Goal: Task Accomplishment & Management: Manage account settings

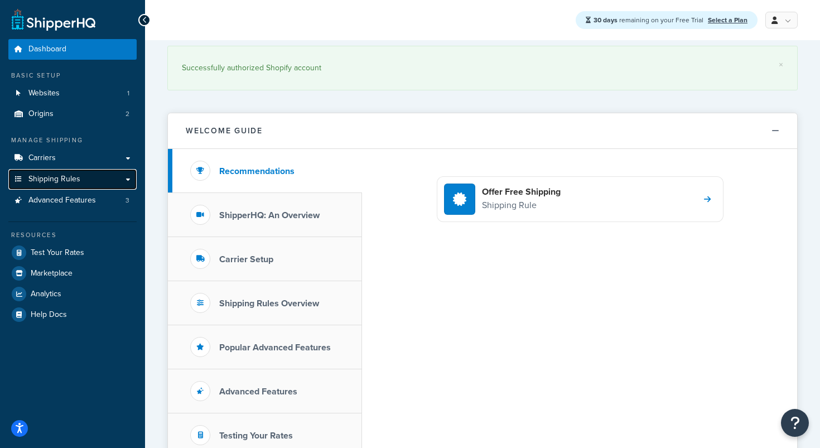
click at [62, 176] on span "Shipping Rules" at bounding box center [54, 179] width 52 height 9
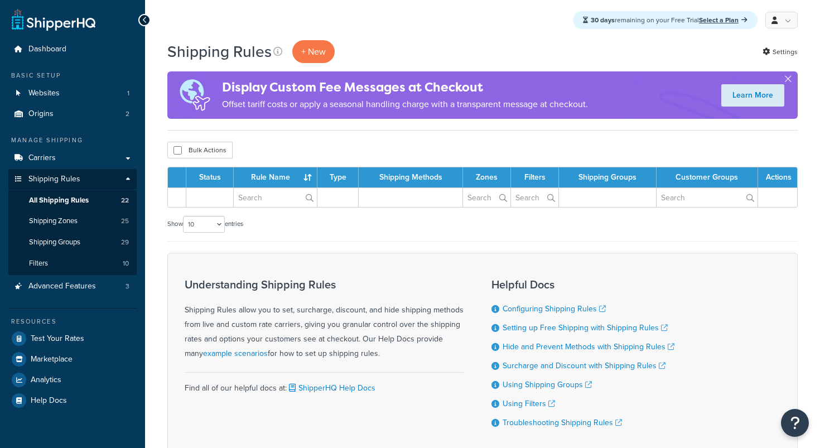
click at [69, 178] on span "Shipping Rules" at bounding box center [54, 179] width 52 height 9
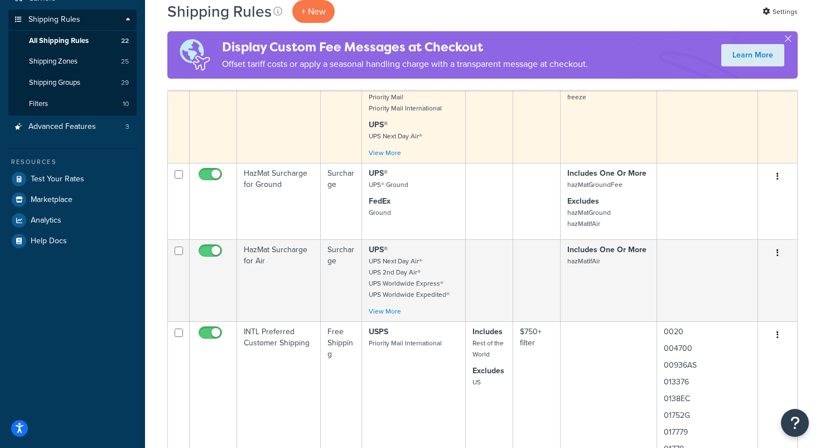
scroll to position [221, 0]
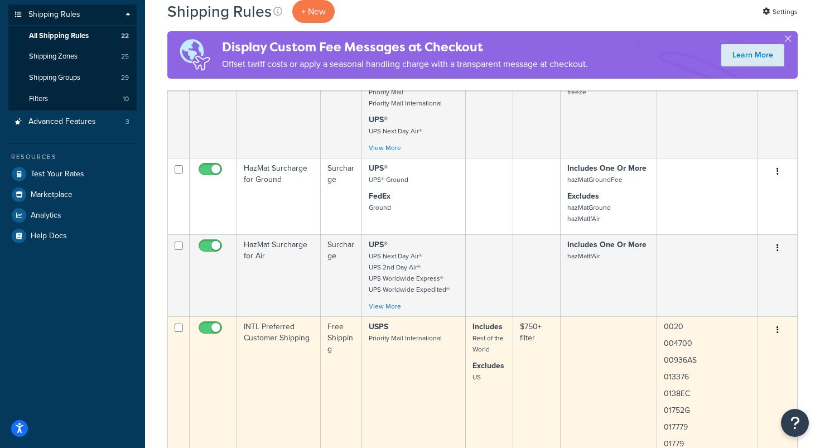
scroll to position [166, 0]
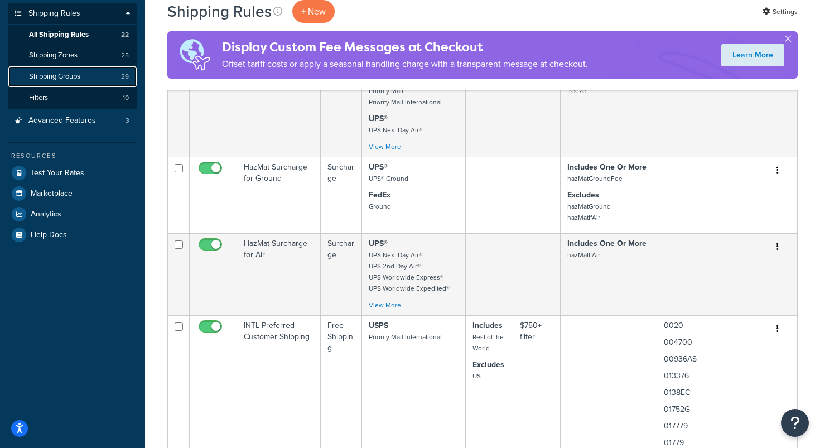
click at [59, 70] on link "Shipping Groups 29" at bounding box center [72, 76] width 128 height 21
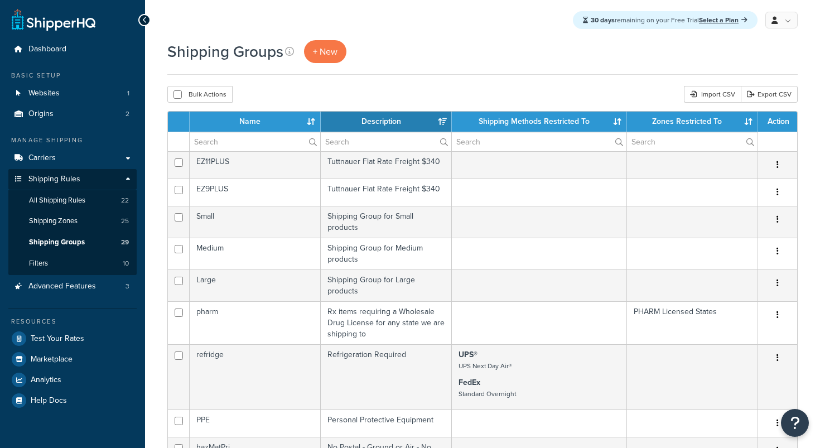
select select "15"
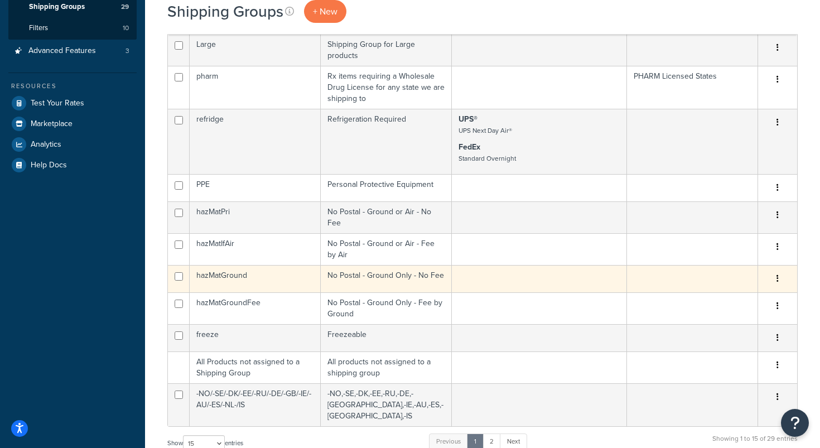
scroll to position [238, 0]
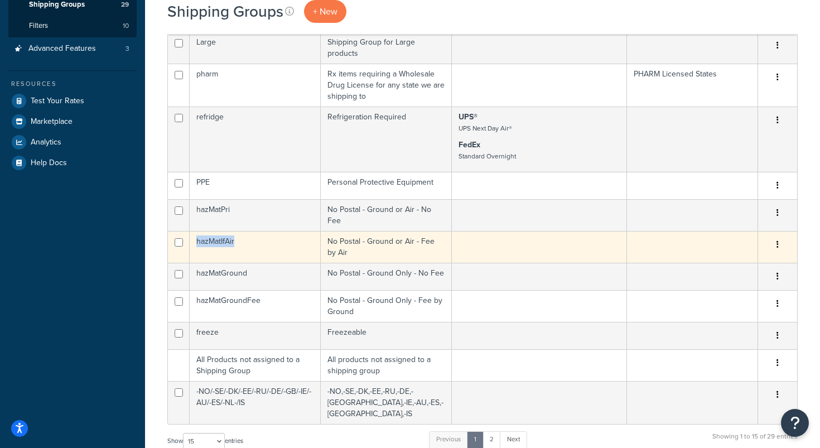
drag, startPoint x: 239, startPoint y: 238, endPoint x: 192, endPoint y: 240, distance: 47.5
click at [192, 240] on td "hazMatIfAir" at bounding box center [255, 247] width 131 height 32
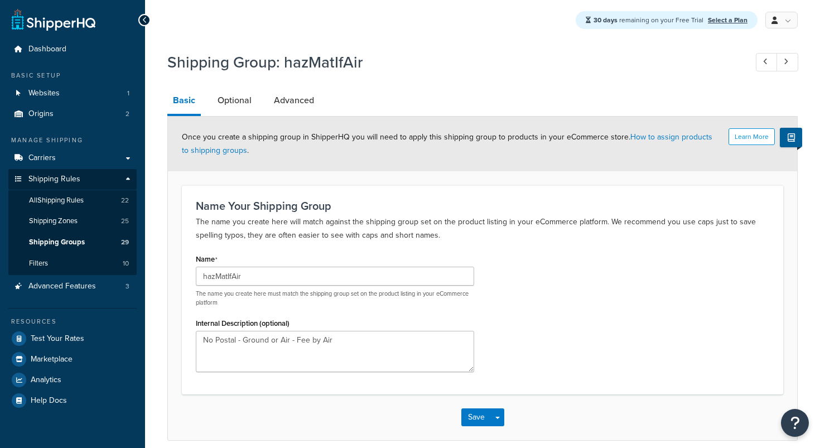
click at [221, 242] on p "The name you create here will match against the shipping group set on the produ…" at bounding box center [482, 228] width 573 height 27
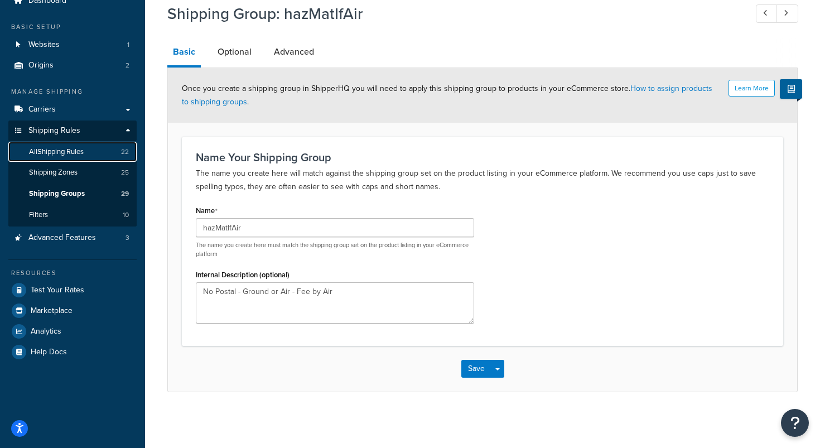
click at [64, 153] on span "All Shipping Rules" at bounding box center [56, 151] width 55 height 9
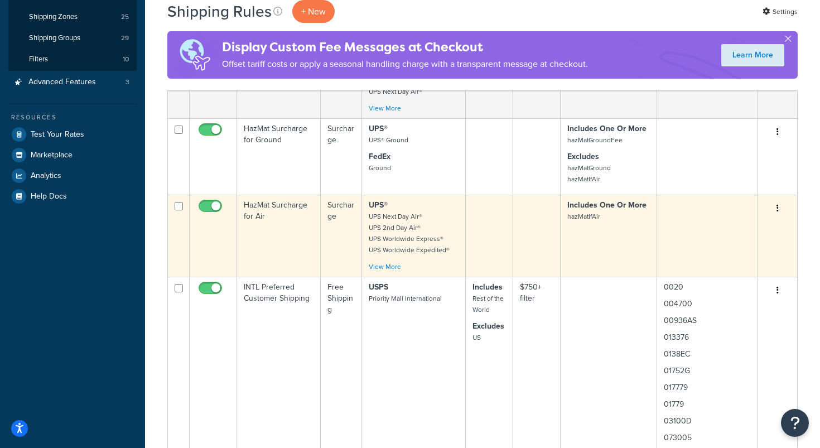
scroll to position [206, 0]
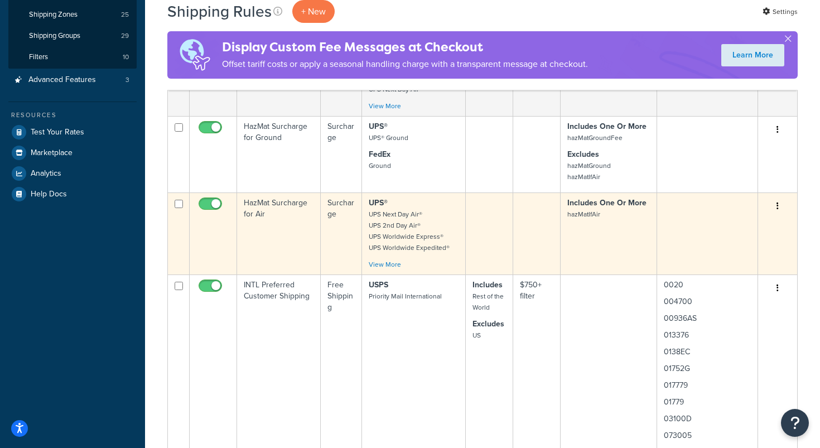
click at [282, 209] on td "HazMat Surcharge for Air" at bounding box center [279, 233] width 84 height 82
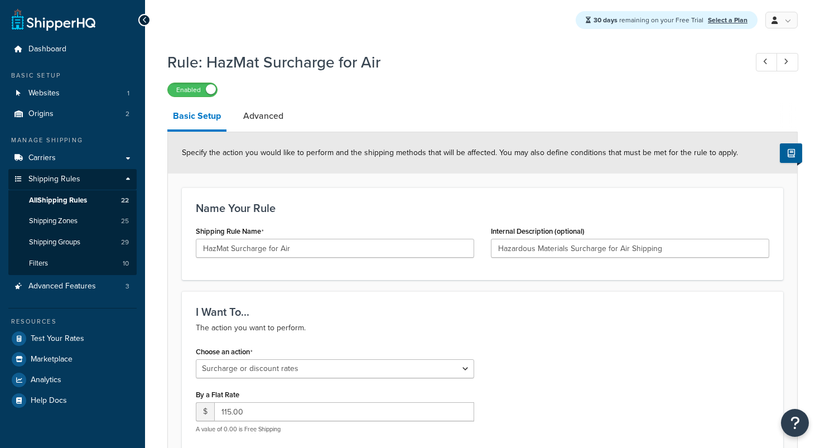
select select "SURCHARGE"
select select "ORDER"
select select "BOX"
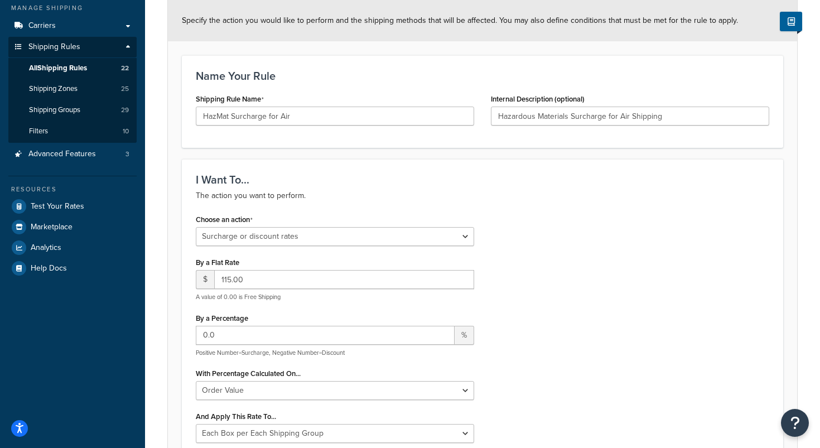
scroll to position [89, 0]
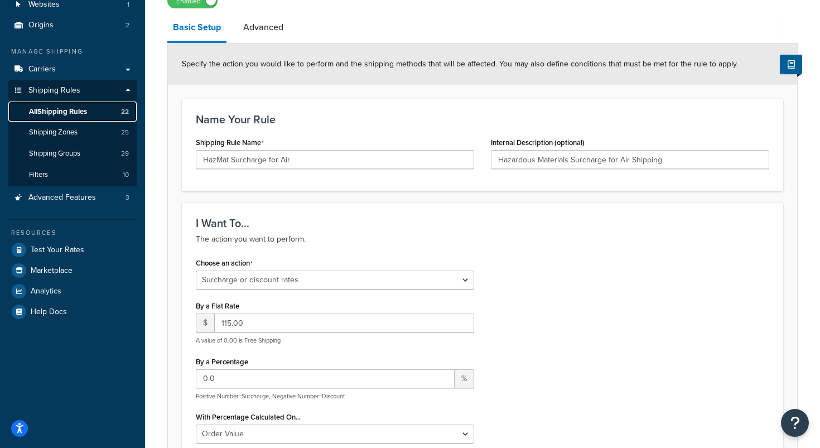
click at [70, 108] on span "All Shipping Rules" at bounding box center [58, 111] width 58 height 9
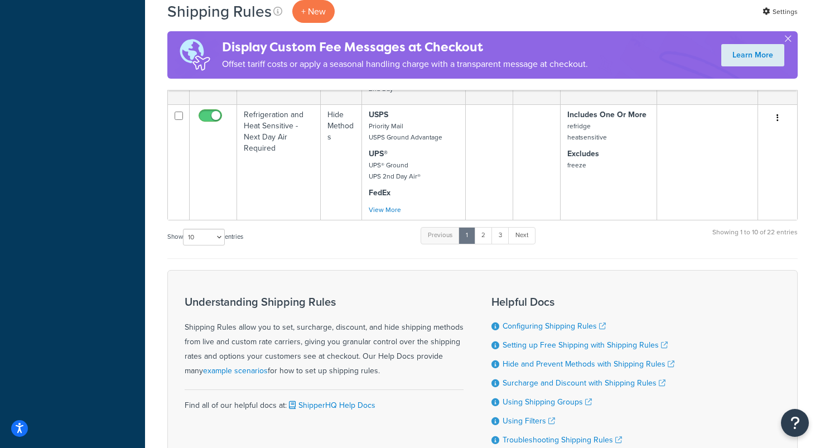
scroll to position [3318, 0]
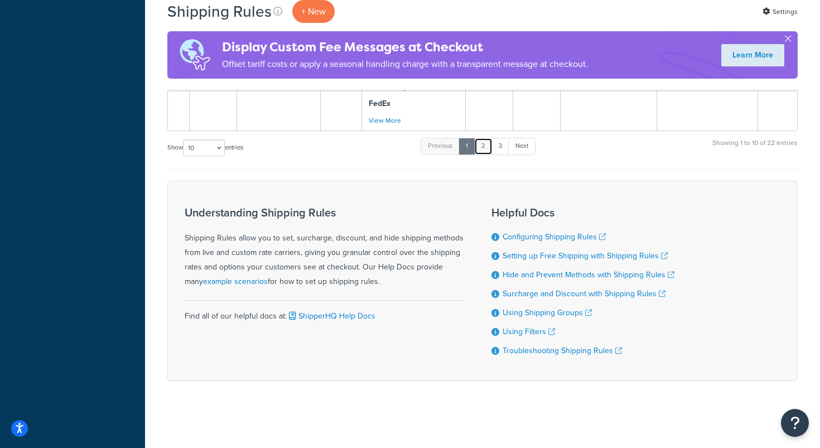
click at [484, 147] on link "2" at bounding box center [483, 146] width 18 height 17
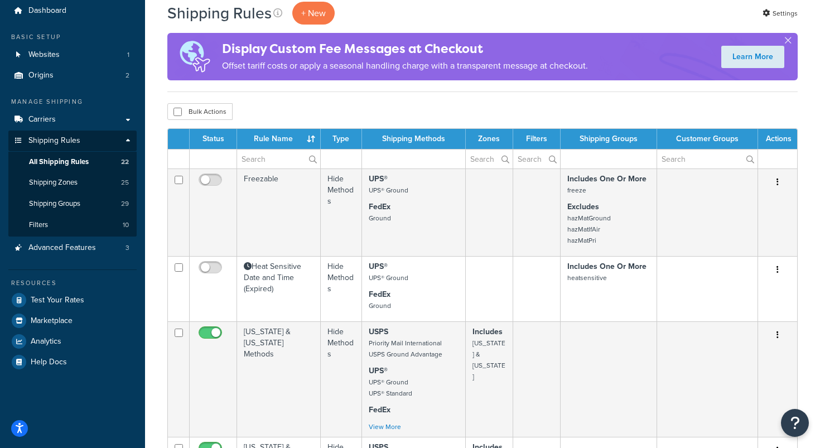
scroll to position [32, 0]
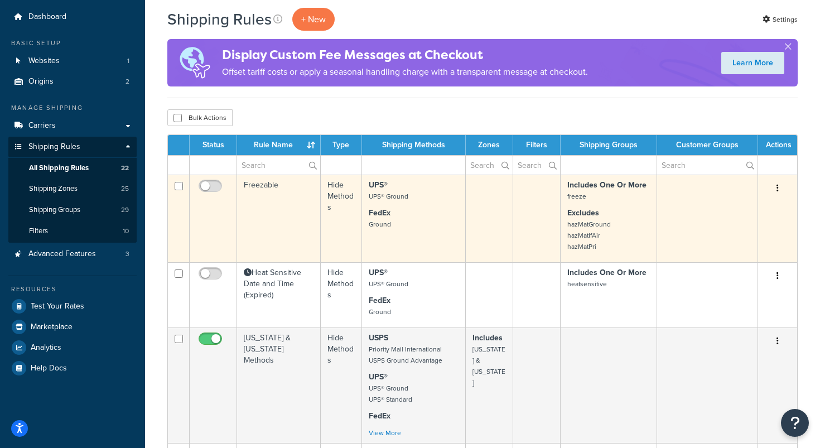
click at [262, 187] on td "Freezable" at bounding box center [279, 219] width 84 height 88
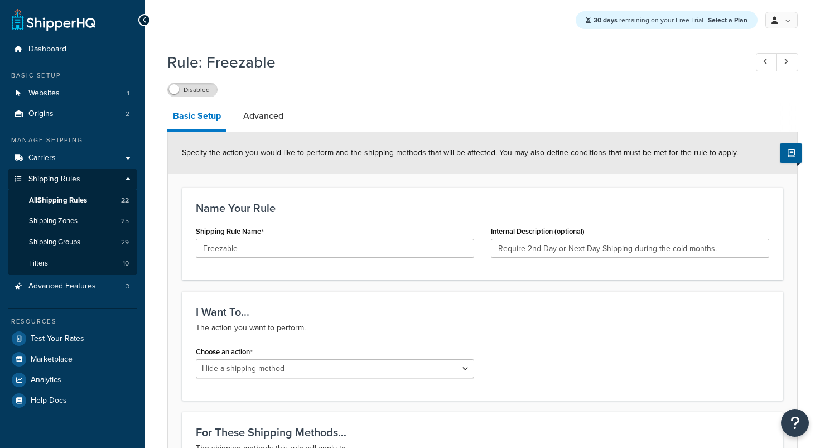
select select "HIDE"
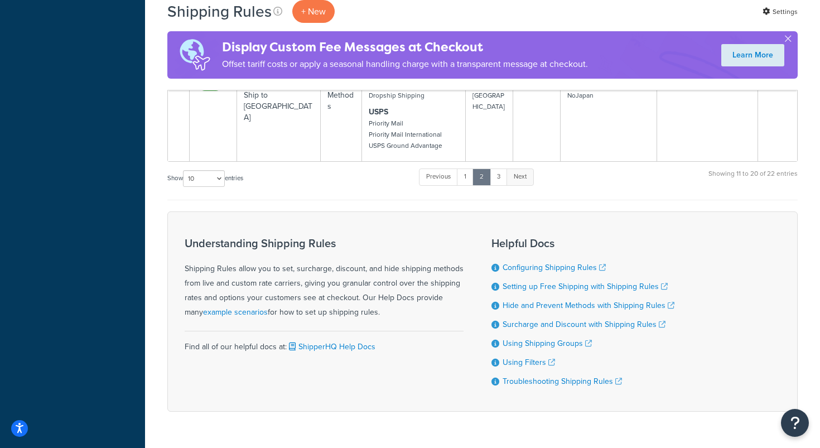
scroll to position [986, 0]
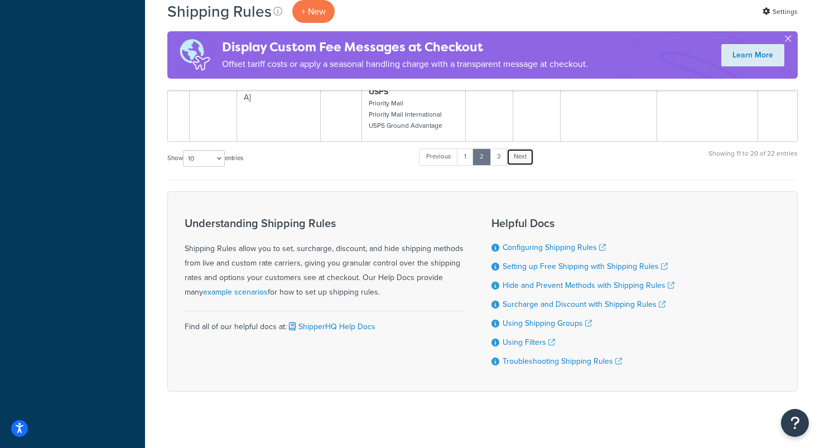
click at [516, 158] on link "Next" at bounding box center [519, 156] width 27 height 17
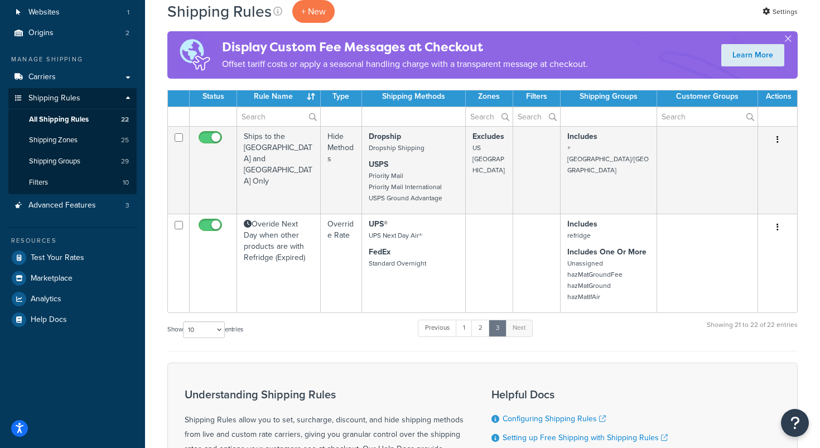
scroll to position [44, 0]
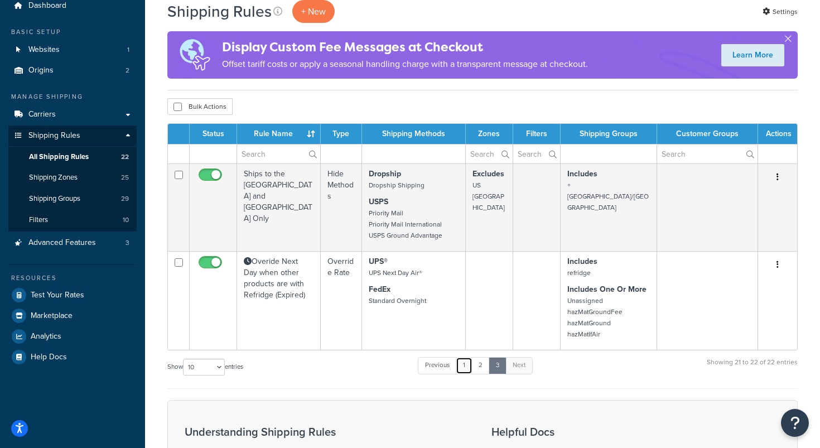
click at [461, 366] on link "1" at bounding box center [464, 365] width 17 height 17
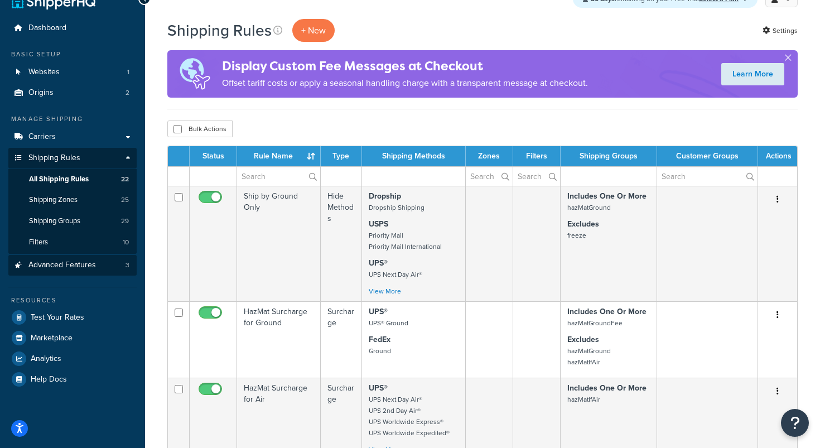
scroll to position [36, 0]
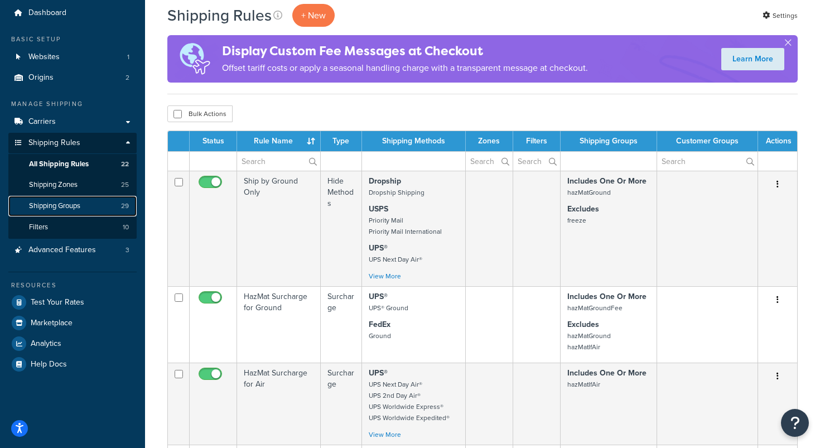
click at [85, 207] on link "Shipping Groups 29" at bounding box center [72, 206] width 128 height 21
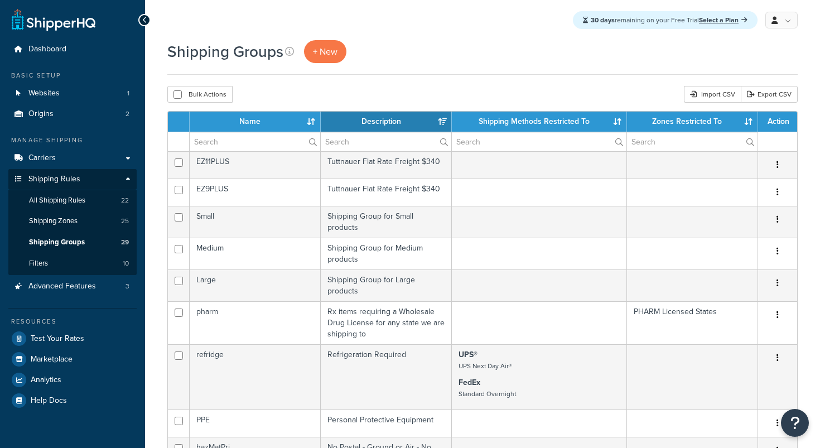
select select "15"
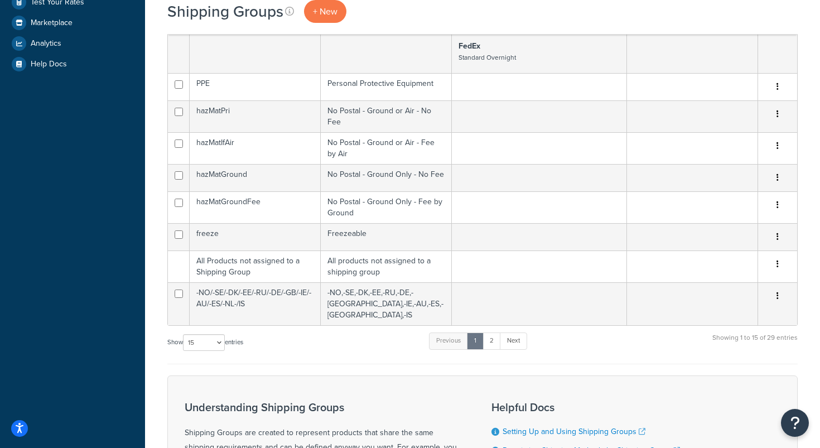
scroll to position [338, 0]
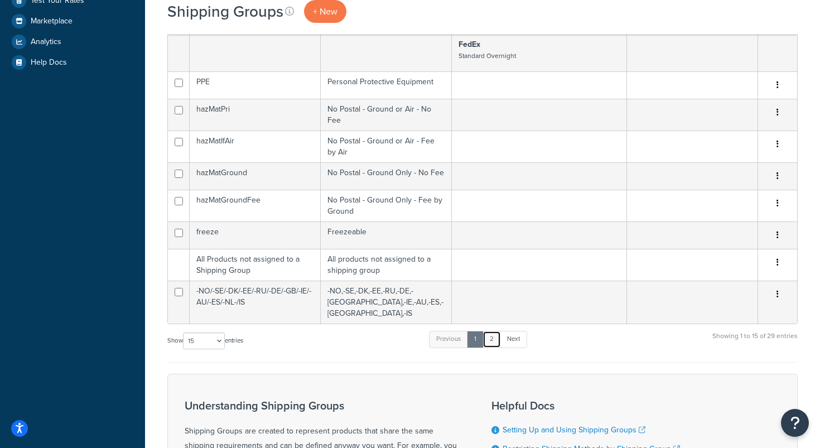
click at [498, 331] on link "2" at bounding box center [491, 339] width 18 height 17
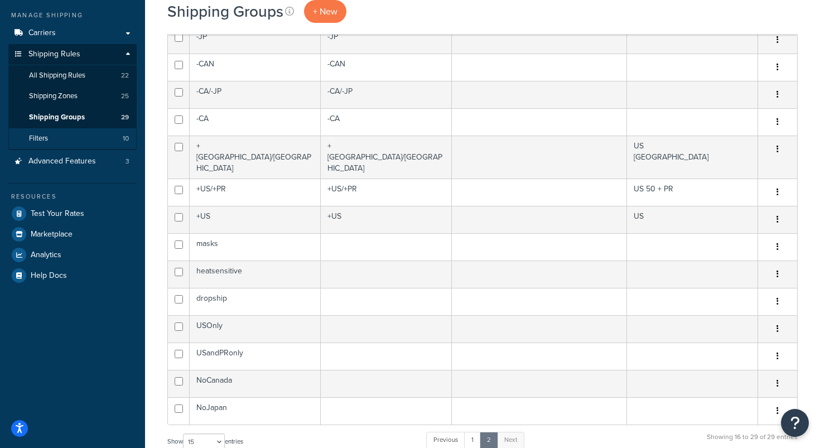
scroll to position [86, 0]
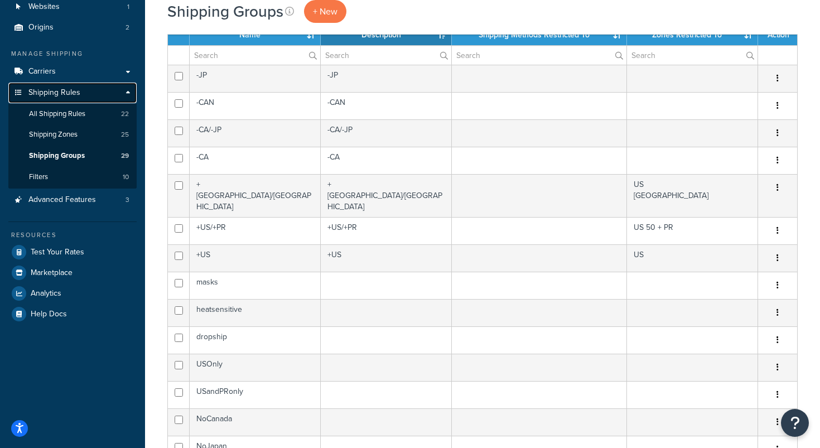
click at [61, 95] on span "Shipping Rules" at bounding box center [54, 92] width 52 height 9
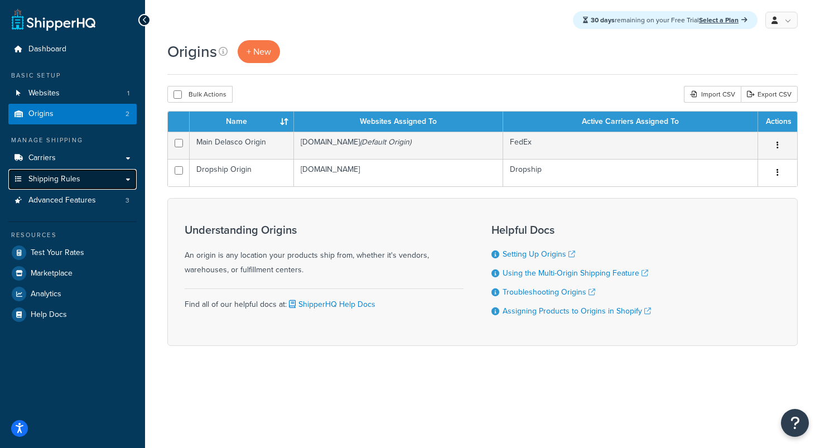
click at [75, 183] on span "Shipping Rules" at bounding box center [54, 179] width 52 height 9
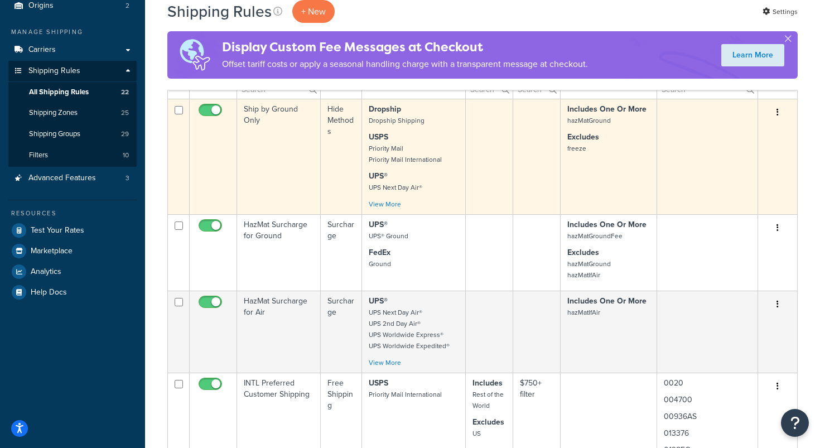
scroll to position [105, 0]
